Goal: Task Accomplishment & Management: Manage account settings

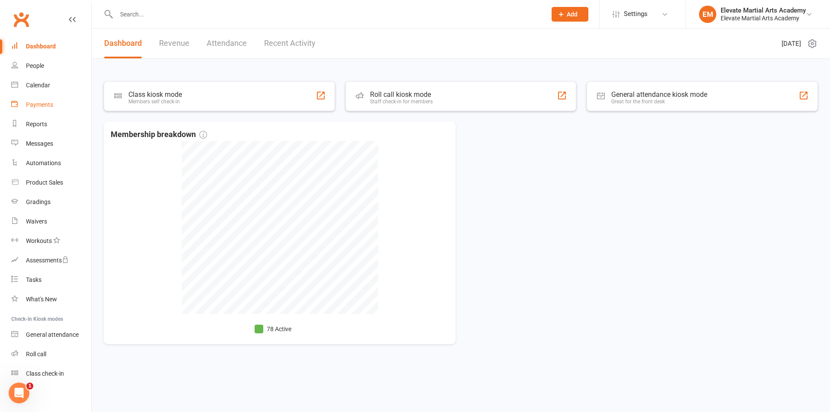
click at [44, 103] on div "Payments" at bounding box center [39, 104] width 27 height 7
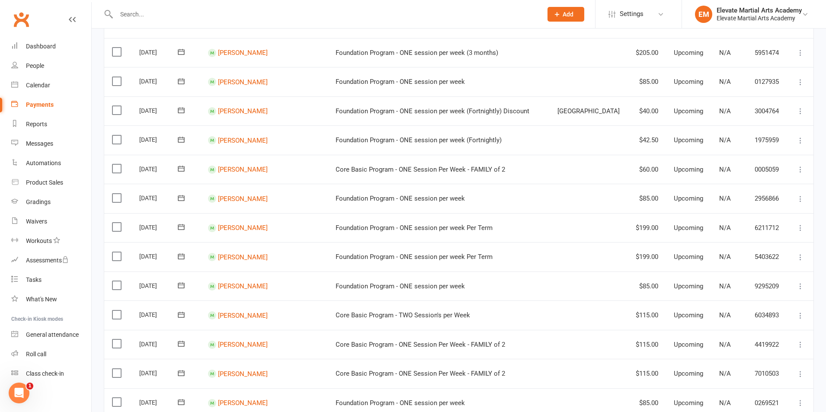
scroll to position [505, 0]
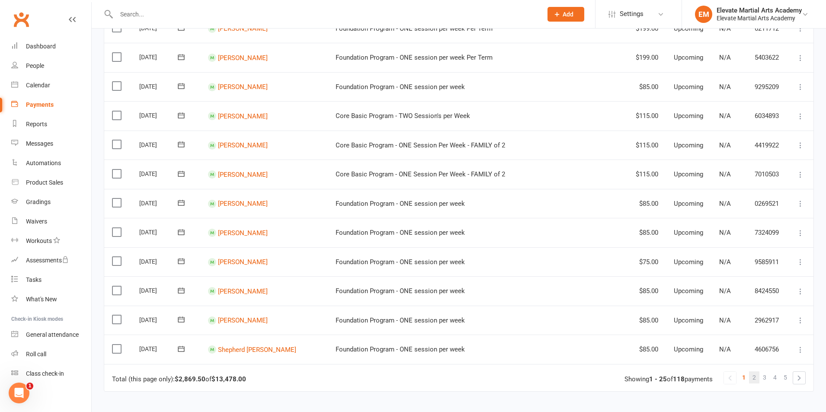
click at [755, 376] on span "2" at bounding box center [754, 378] width 3 height 12
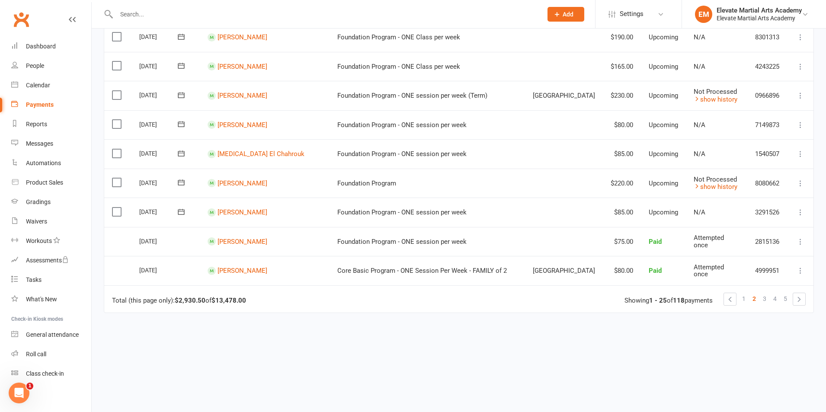
scroll to position [606, 0]
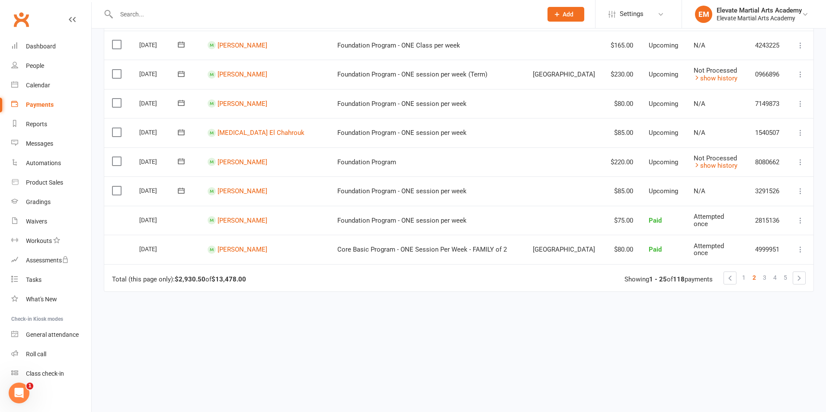
click at [185, 131] on icon at bounding box center [181, 132] width 9 height 9
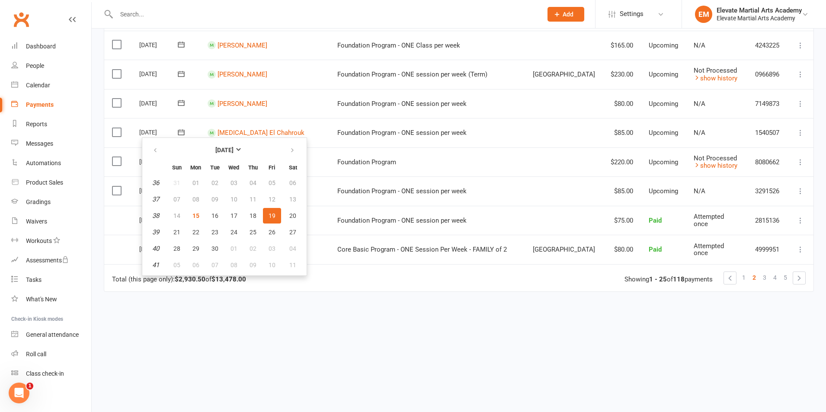
click at [185, 131] on icon at bounding box center [181, 132] width 9 height 9
click at [798, 102] on icon at bounding box center [800, 103] width 9 height 9
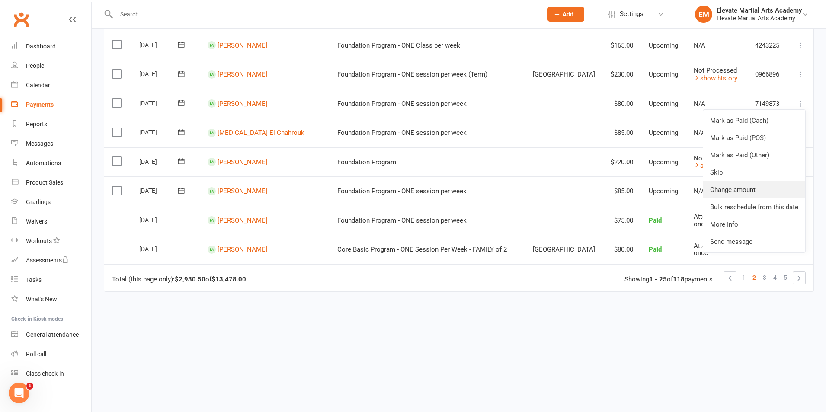
click at [742, 185] on link "Change amount" at bounding box center [754, 189] width 102 height 17
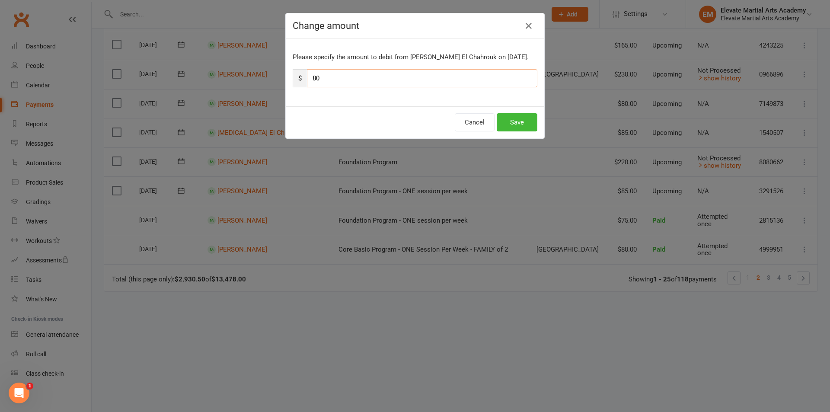
drag, startPoint x: 333, startPoint y: 79, endPoint x: 308, endPoint y: 77, distance: 25.2
click at [308, 77] on input "80" at bounding box center [422, 78] width 231 height 18
type input "30"
click at [516, 122] on button "Save" at bounding box center [517, 122] width 41 height 18
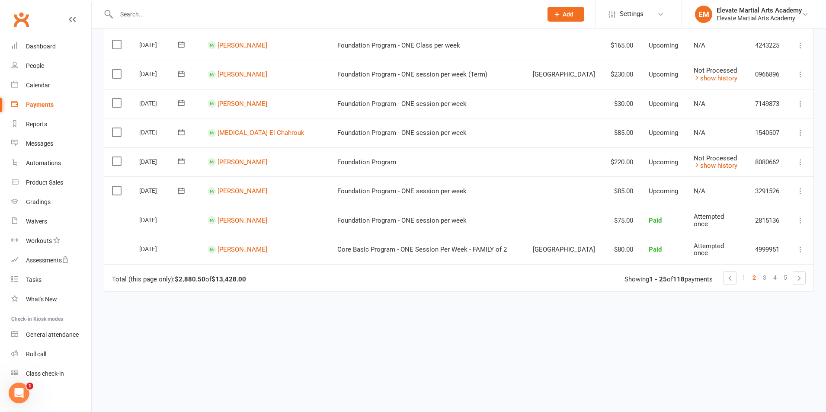
click at [800, 129] on icon at bounding box center [800, 132] width 9 height 9
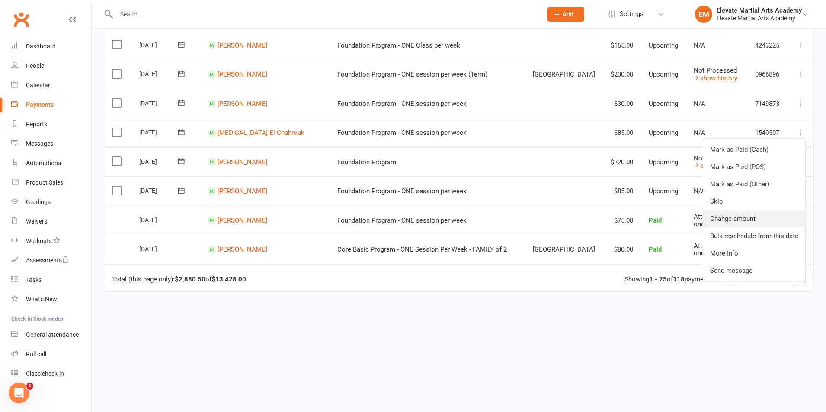
click at [737, 215] on link "Change amount" at bounding box center [754, 218] width 102 height 17
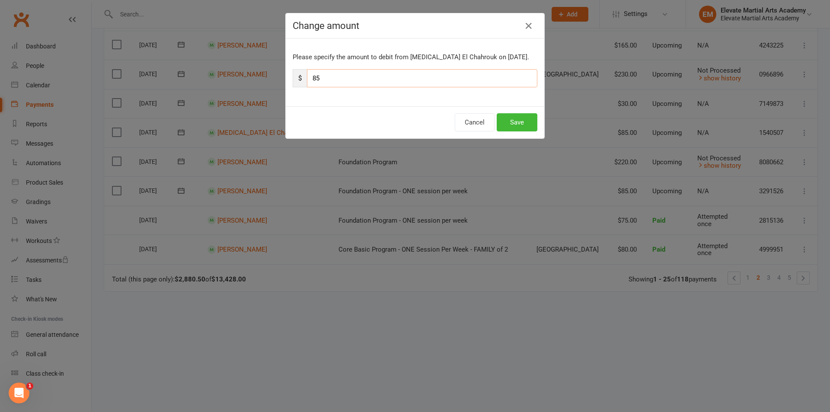
click at [336, 75] on input "85" at bounding box center [422, 78] width 231 height 18
type input "8"
type input "35"
click at [513, 116] on button "Save" at bounding box center [517, 122] width 41 height 18
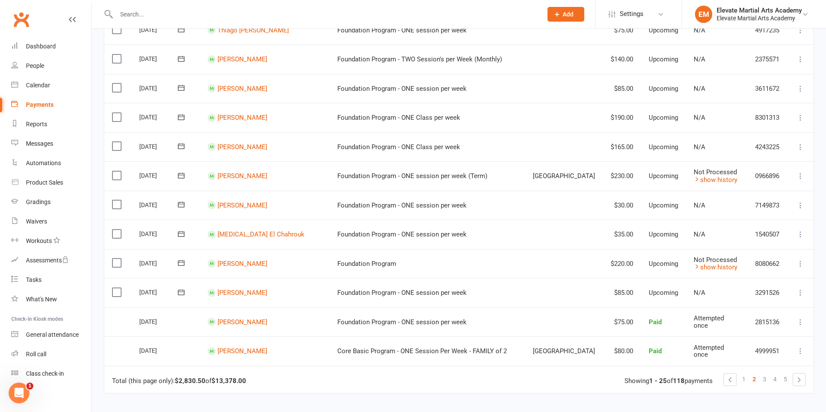
scroll to position [505, 0]
click at [247, 260] on link "Afraz Razzak" at bounding box center [243, 263] width 50 height 8
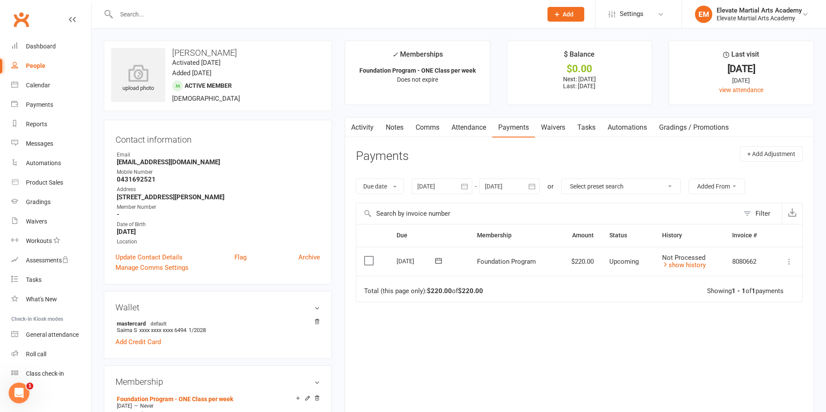
click at [468, 187] on icon "button" at bounding box center [464, 186] width 6 height 6
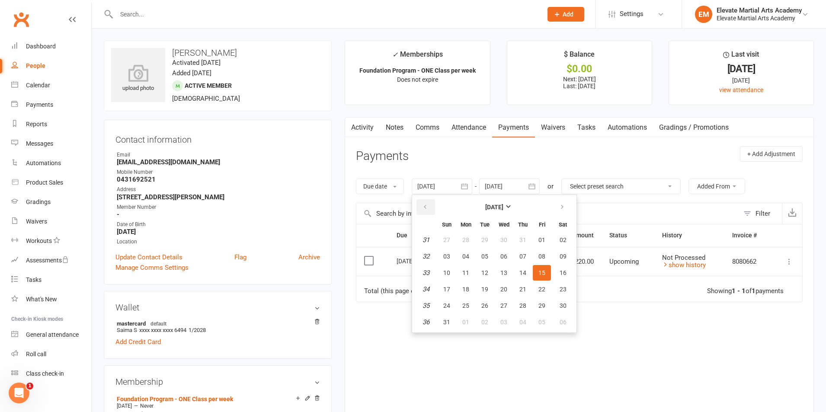
click at [428, 211] on icon "button" at bounding box center [425, 207] width 6 height 7
click at [486, 237] on span "01" at bounding box center [484, 240] width 7 height 7
type input "01 Jul 2025"
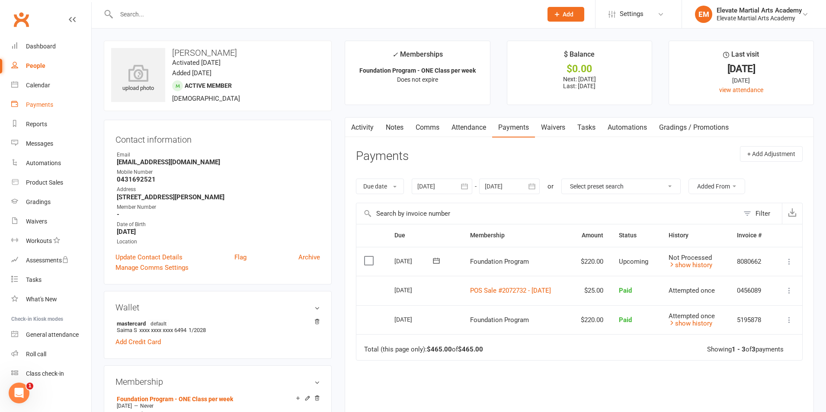
click at [42, 104] on div "Payments" at bounding box center [39, 104] width 27 height 7
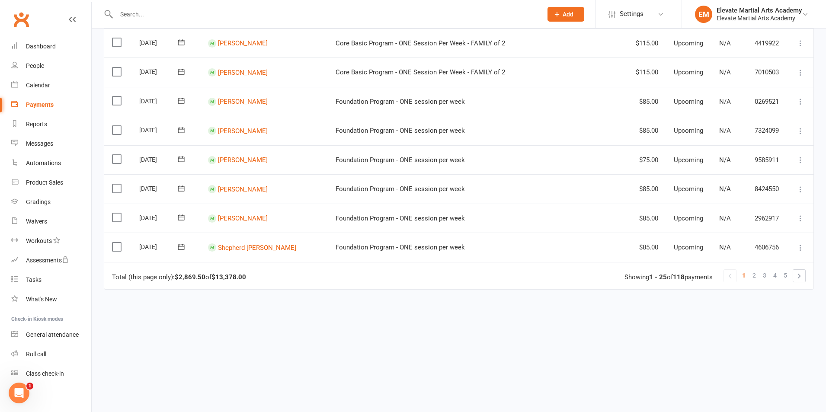
scroll to position [609, 0]
click at [752, 274] on link "2" at bounding box center [754, 274] width 10 height 12
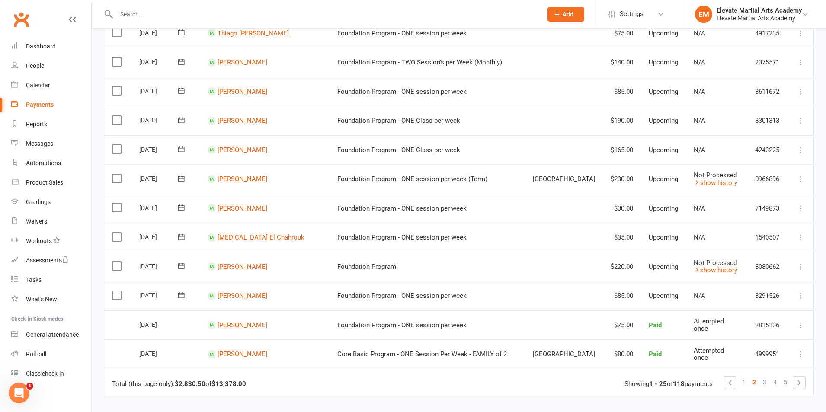
scroll to position [505, 0]
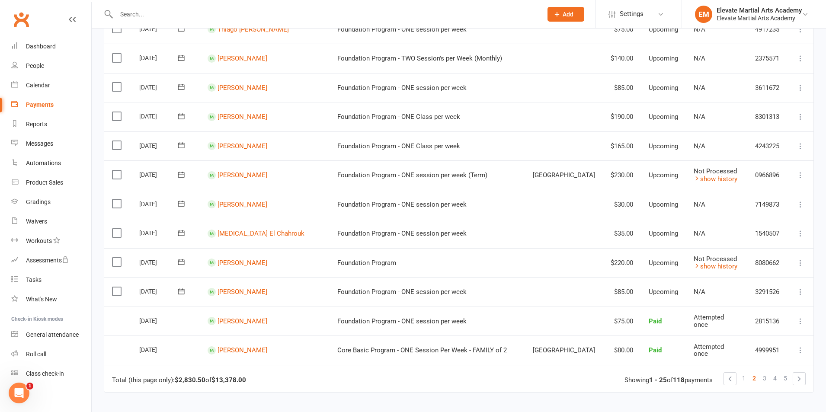
click at [183, 174] on icon at bounding box center [181, 174] width 9 height 9
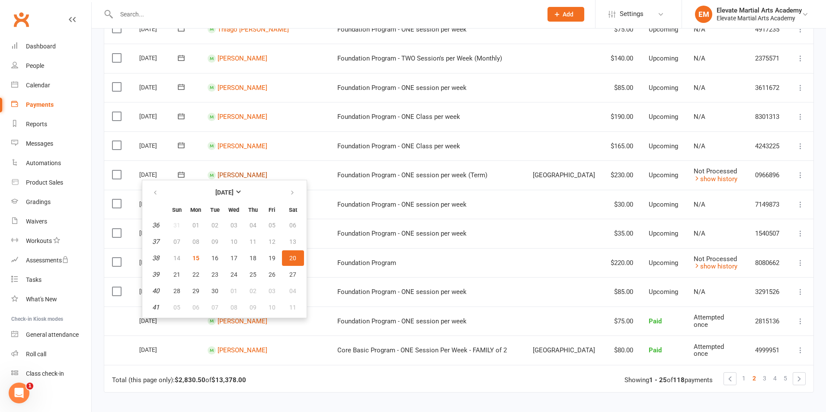
click at [234, 171] on link "Leonardo Ricci Vaswani" at bounding box center [243, 175] width 50 height 8
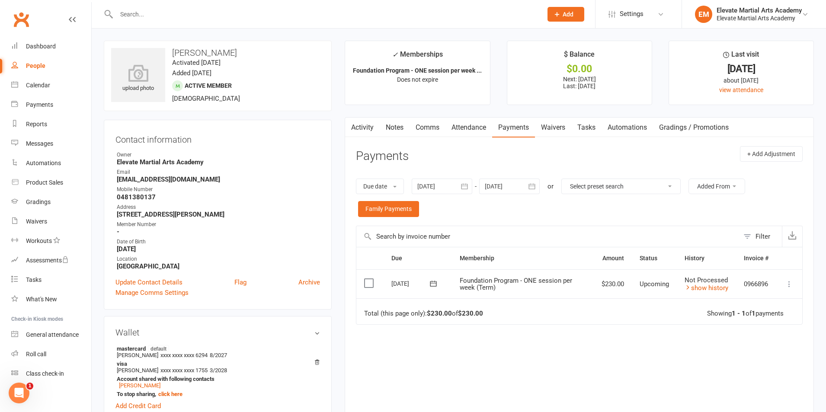
click at [465, 186] on icon "button" at bounding box center [464, 186] width 6 height 6
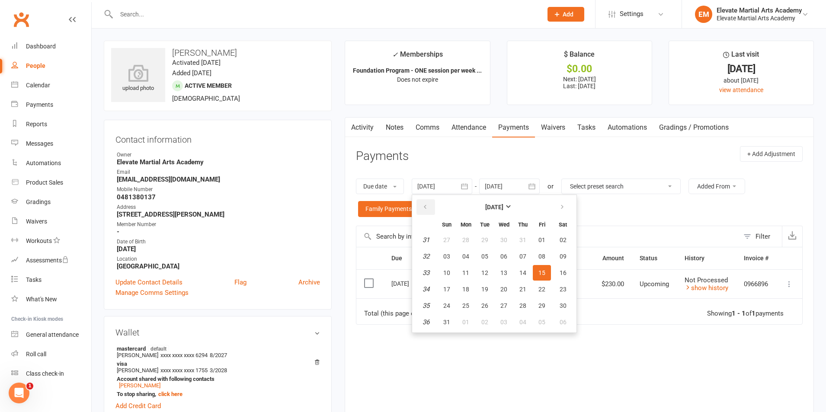
click at [425, 202] on button "button" at bounding box center [426, 207] width 19 height 16
click at [449, 238] on span "01" at bounding box center [446, 240] width 7 height 7
type input "01 Jun 2025"
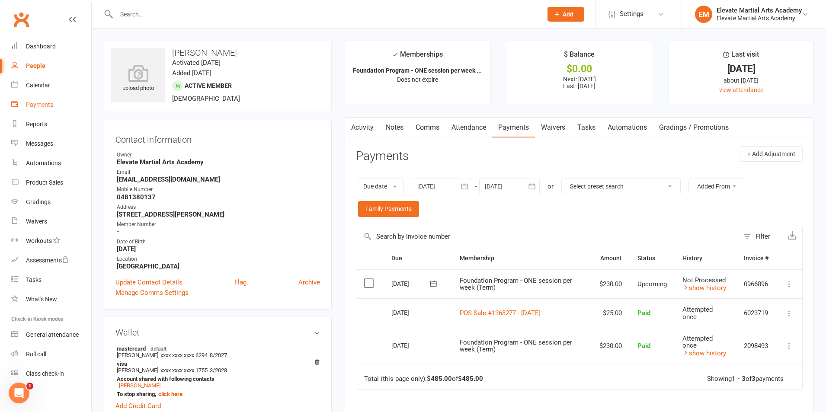
click at [41, 104] on div "Payments" at bounding box center [39, 104] width 27 height 7
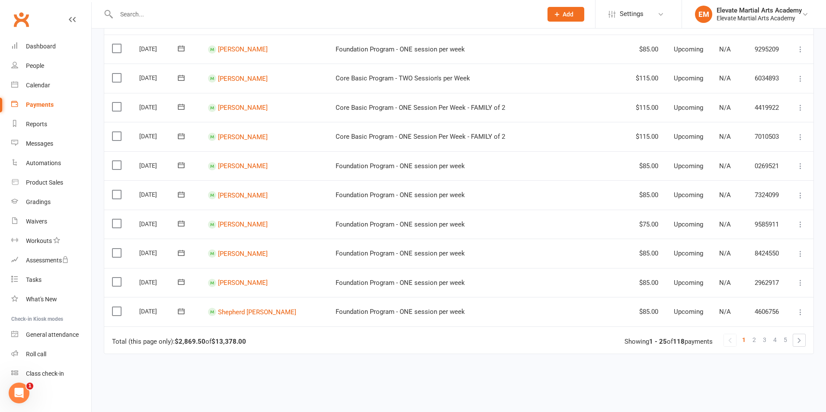
scroll to position [606, 0]
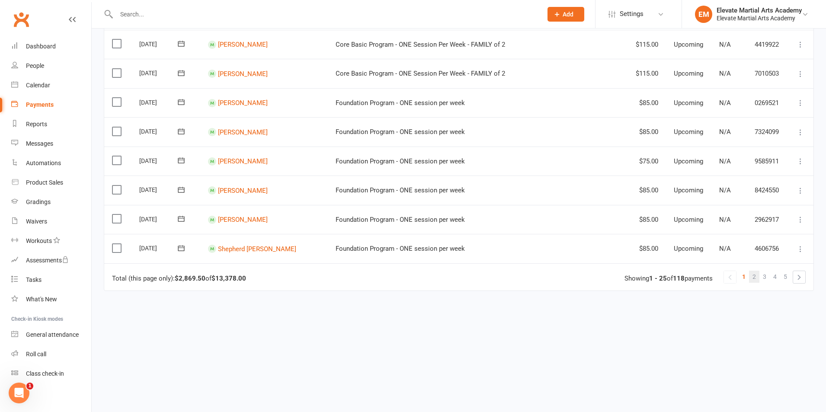
click at [752, 276] on link "2" at bounding box center [754, 277] width 10 height 12
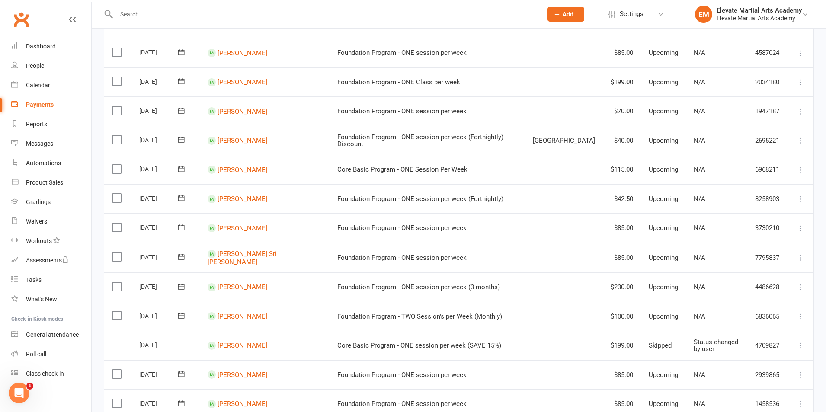
scroll to position [0, 0]
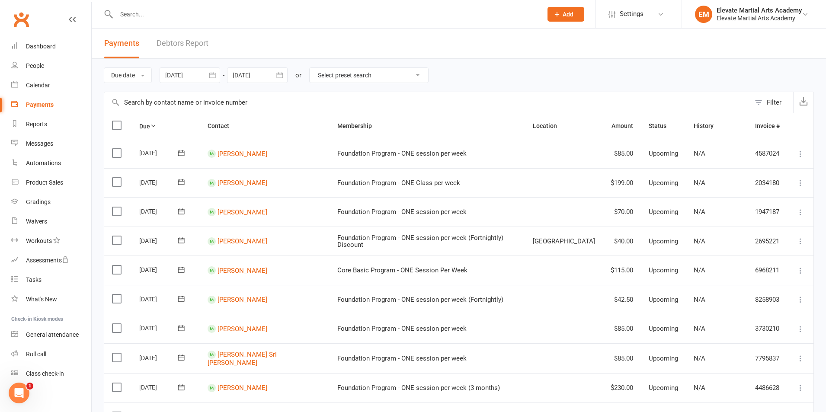
click at [215, 72] on icon "button" at bounding box center [212, 75] width 9 height 9
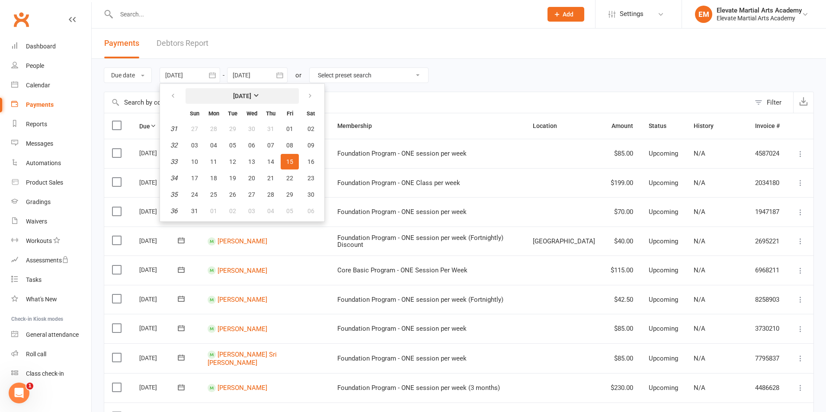
click at [251, 94] on strong "August 2025" at bounding box center [242, 96] width 18 height 7
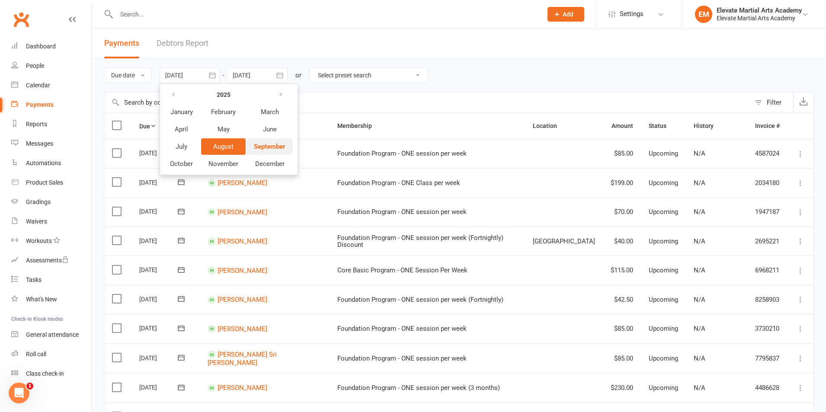
click at [270, 145] on span "September" at bounding box center [270, 147] width 32 height 8
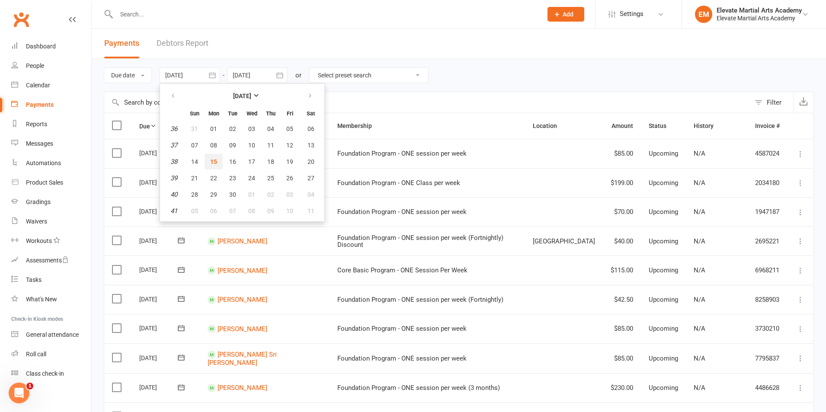
click at [216, 163] on span "15" at bounding box center [213, 161] width 7 height 7
type input "15 Sep 2025"
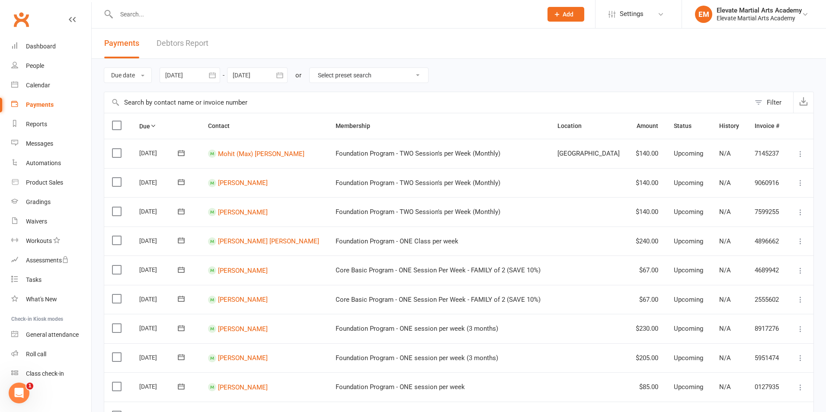
click at [282, 74] on icon "button" at bounding box center [280, 75] width 9 height 9
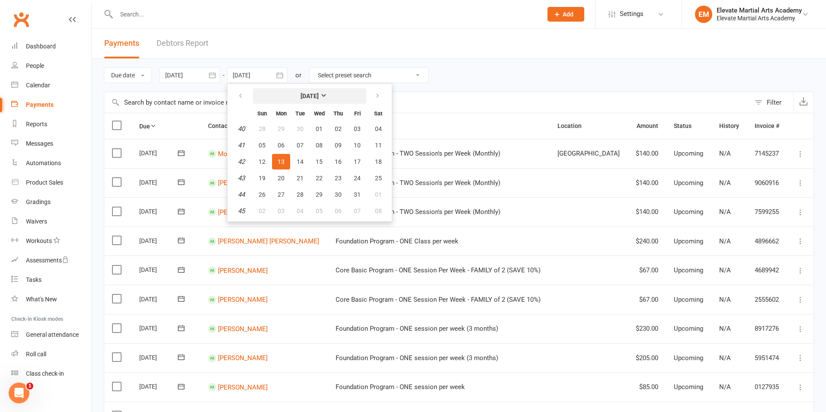
click at [319, 96] on strong "October 2025" at bounding box center [310, 96] width 18 height 7
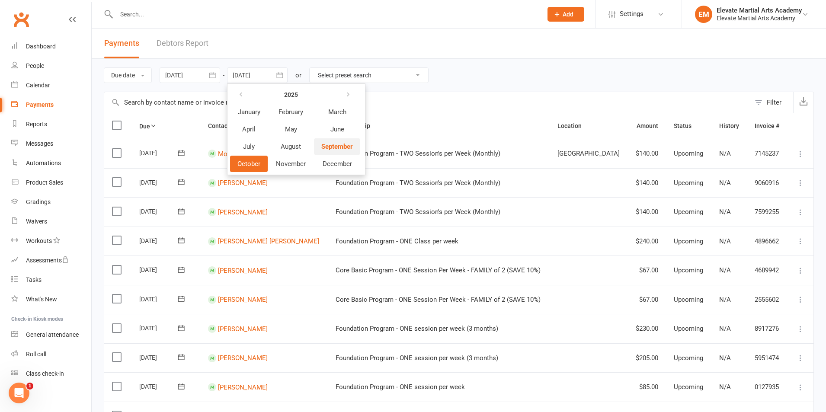
click at [342, 148] on span "September" at bounding box center [337, 147] width 32 height 8
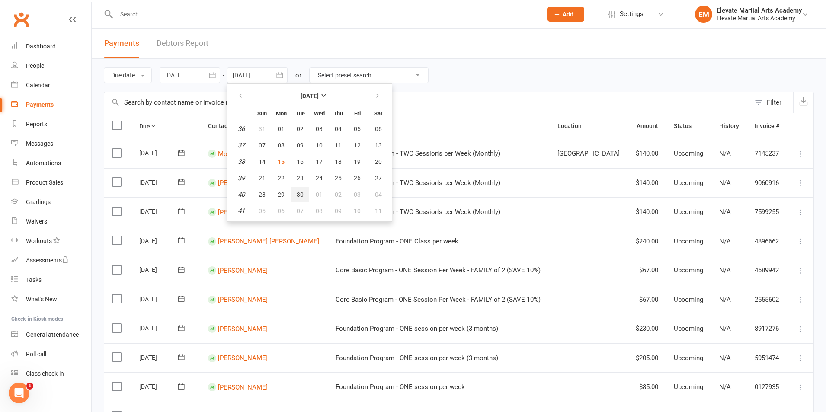
click at [303, 195] on span "30" at bounding box center [300, 194] width 7 height 7
type input "30 Sep 2025"
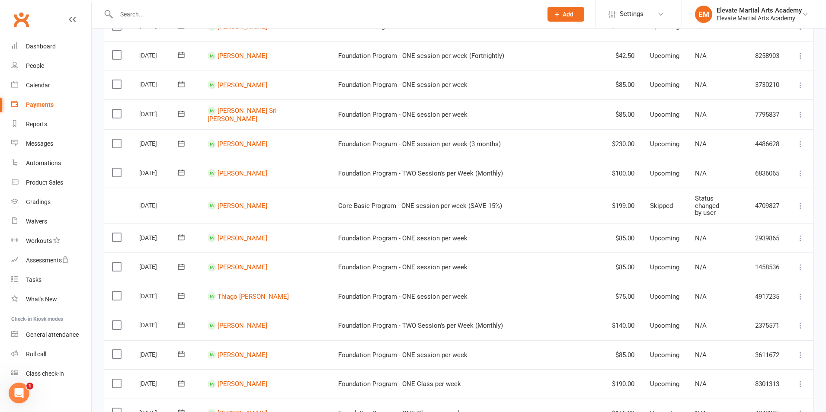
scroll to position [303, 0]
click at [247, 143] on link "Thomas Mallia" at bounding box center [243, 144] width 50 height 8
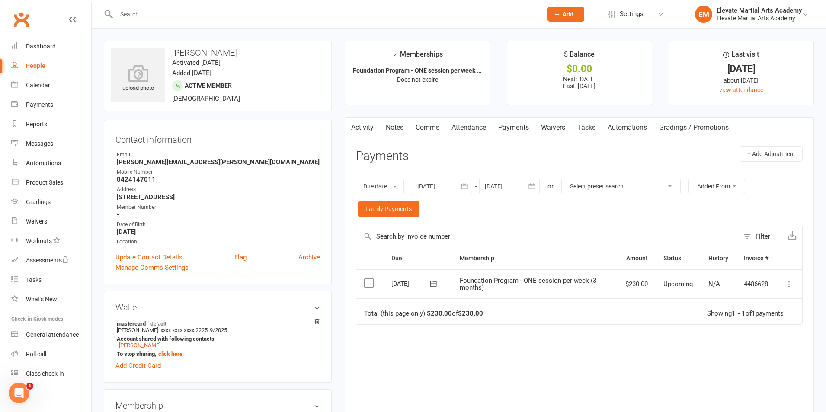
click at [468, 189] on icon "button" at bounding box center [464, 186] width 9 height 9
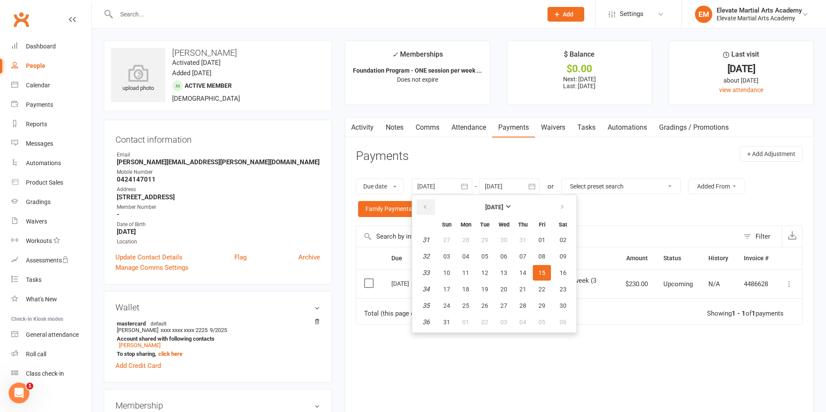
click at [427, 206] on icon "button" at bounding box center [425, 207] width 6 height 7
click at [445, 239] on button "01" at bounding box center [447, 240] width 18 height 16
type input "01 Jun 2025"
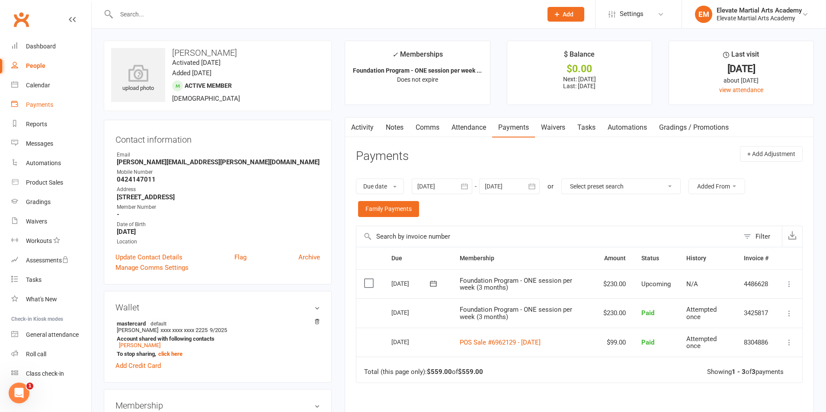
click at [37, 103] on div "Payments" at bounding box center [39, 104] width 27 height 7
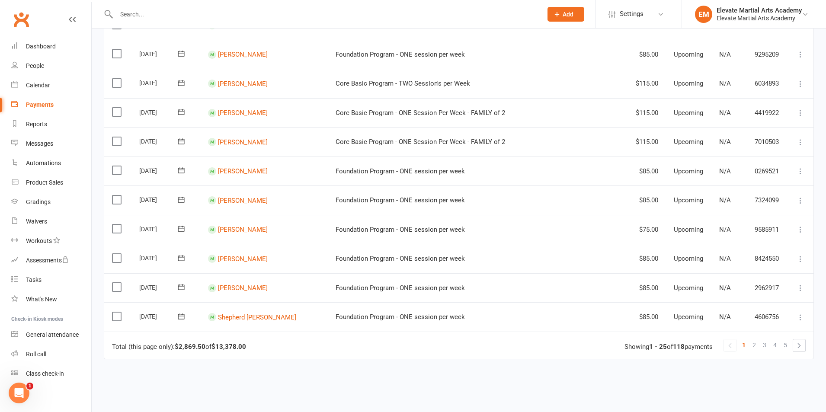
scroll to position [609, 0]
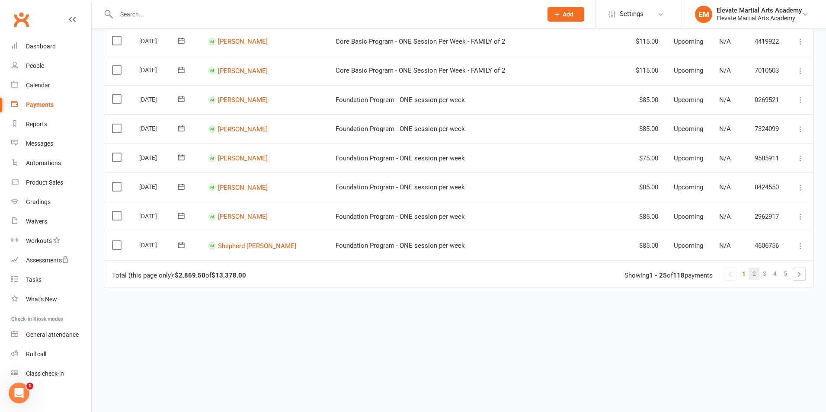
click at [754, 274] on span "2" at bounding box center [754, 274] width 3 height 12
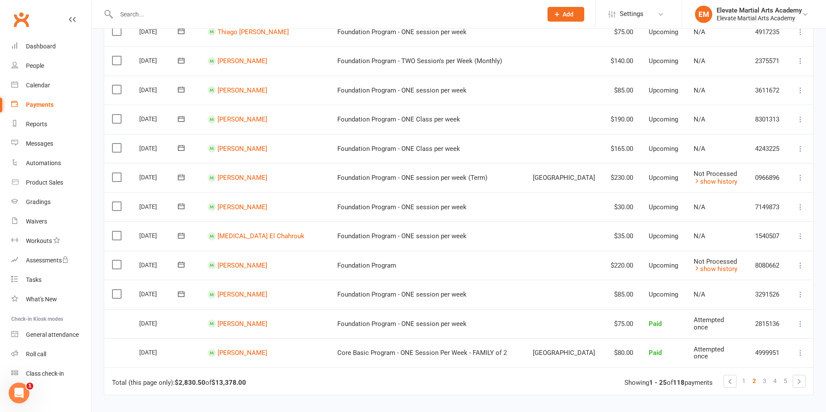
scroll to position [505, 0]
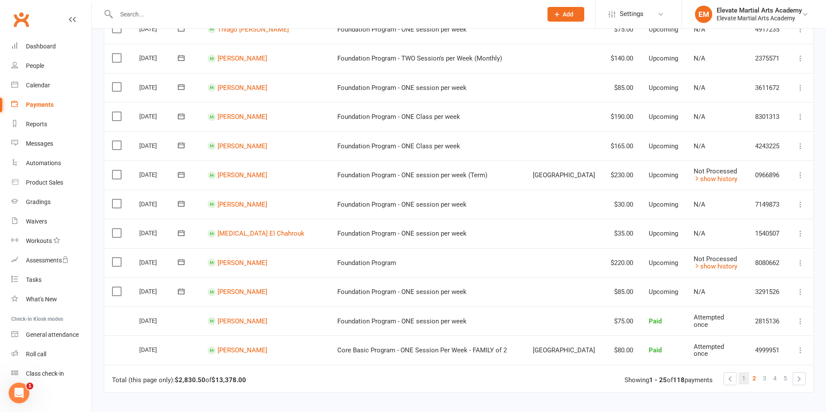
click at [743, 378] on span "1" at bounding box center [743, 378] width 3 height 12
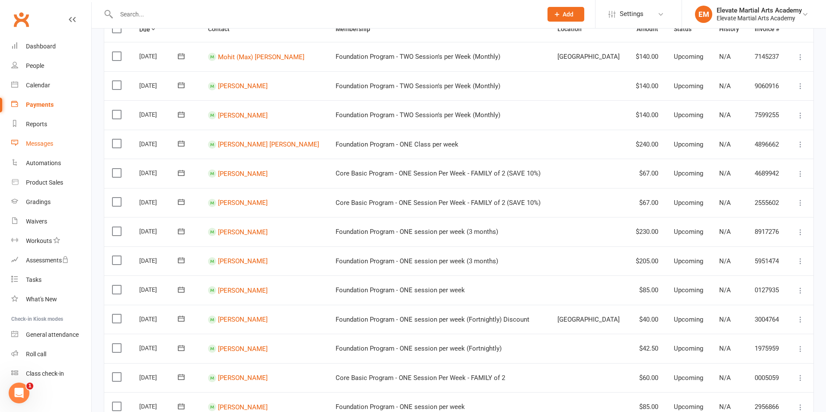
scroll to position [0, 0]
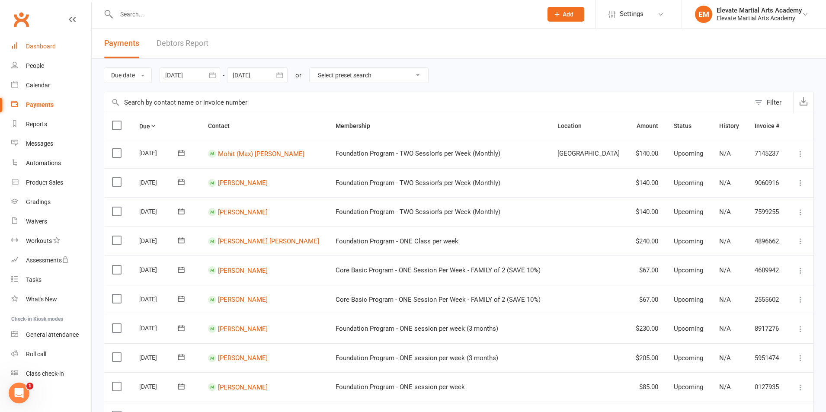
click at [46, 51] on link "Dashboard" at bounding box center [51, 46] width 80 height 19
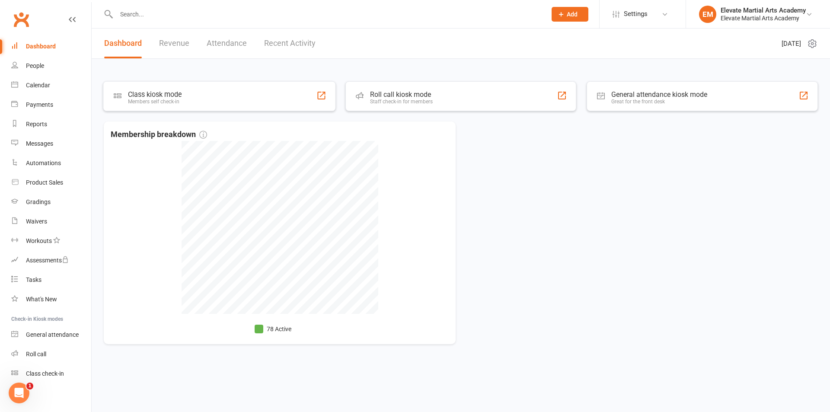
click at [141, 11] on input "text" at bounding box center [327, 14] width 427 height 12
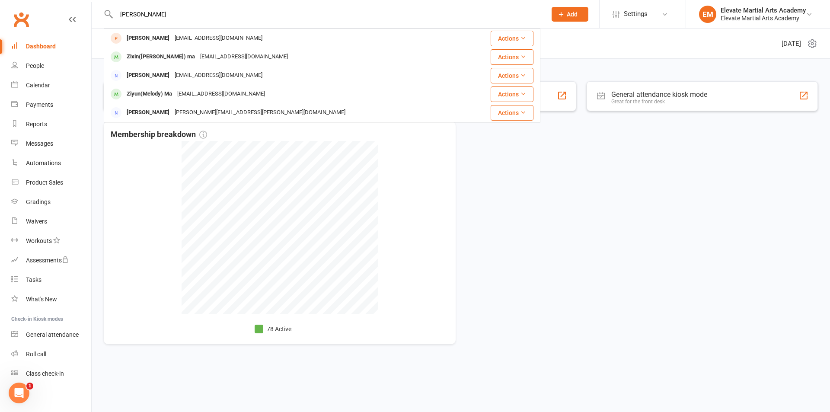
type input "mary"
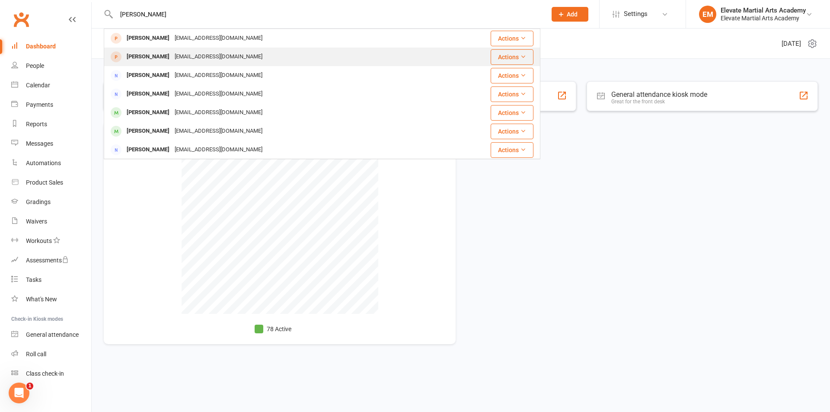
click at [172, 58] on div "[EMAIL_ADDRESS][DOMAIN_NAME]" at bounding box center [218, 57] width 93 height 13
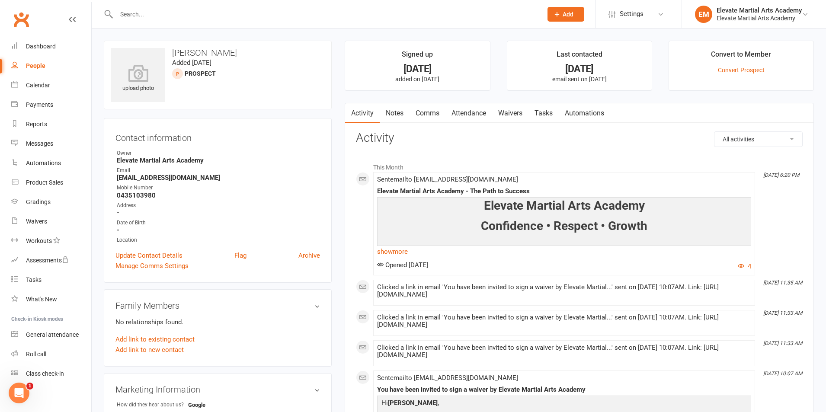
click at [465, 114] on link "Attendance" at bounding box center [468, 113] width 47 height 20
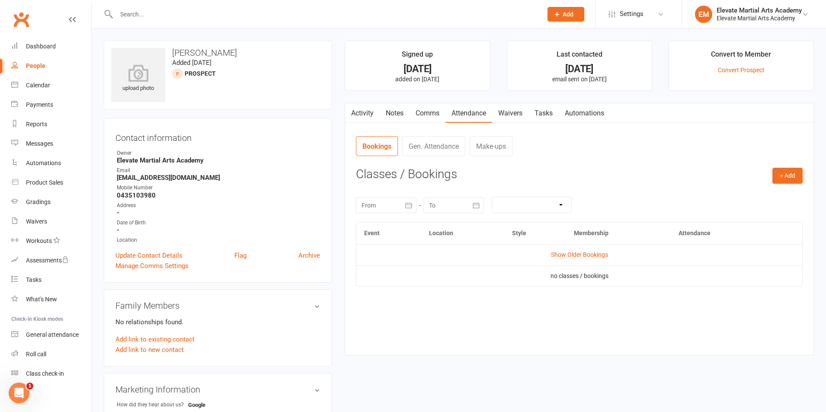
click at [422, 115] on link "Comms" at bounding box center [428, 113] width 36 height 20
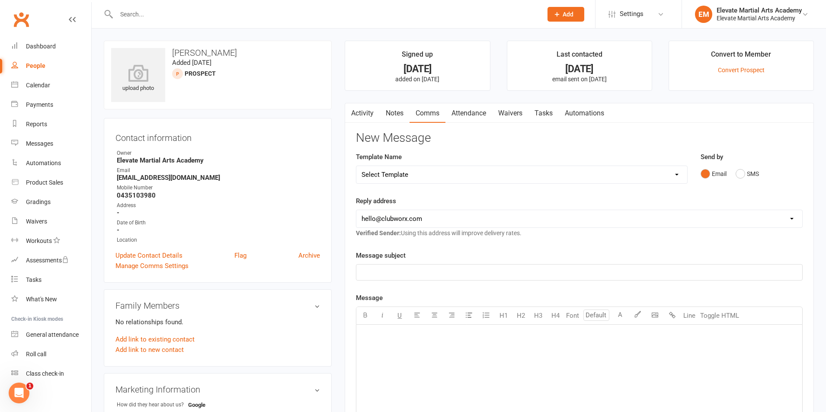
click at [367, 112] on link "Activity" at bounding box center [362, 113] width 35 height 20
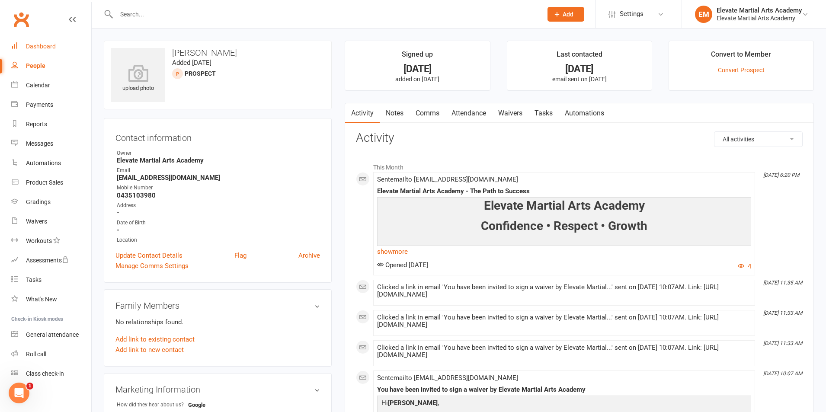
click at [43, 48] on div "Dashboard" at bounding box center [41, 46] width 30 height 7
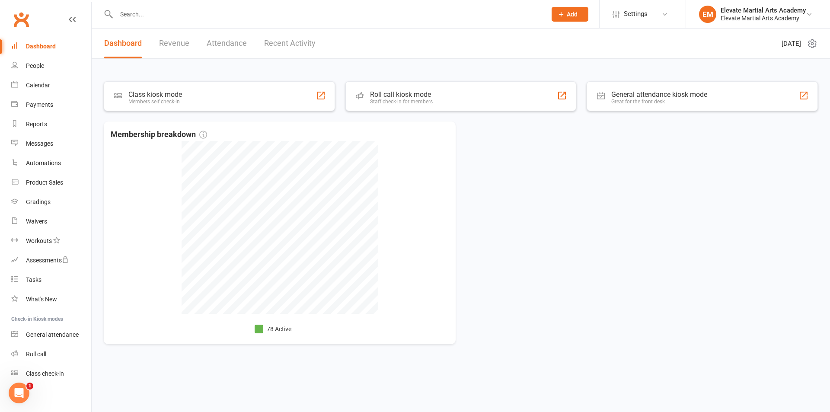
click at [288, 40] on link "Recent Activity" at bounding box center [289, 44] width 51 height 30
